Goal: Transaction & Acquisition: Subscribe to service/newsletter

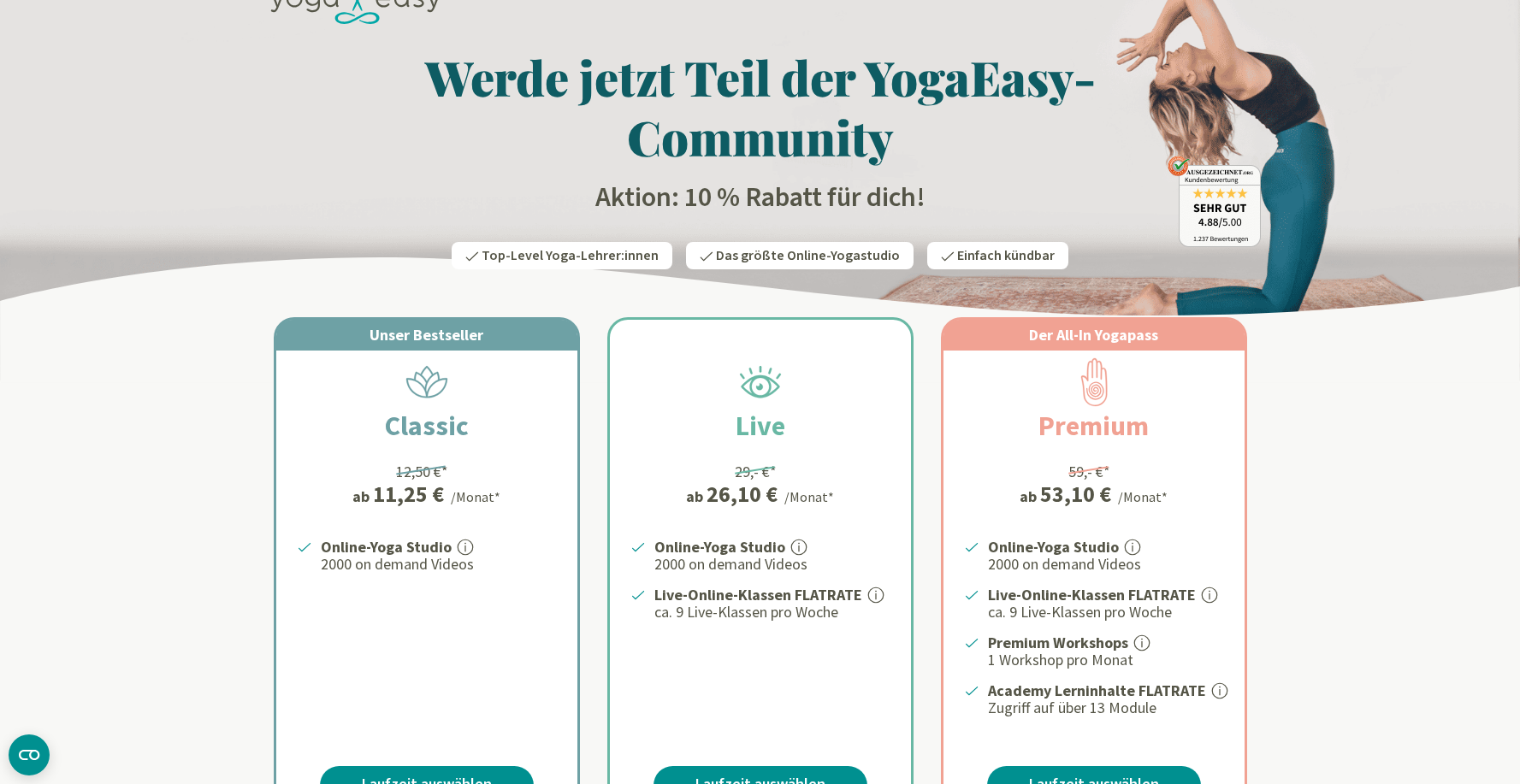
scroll to position [53, 0]
